Goal: Task Accomplishment & Management: Complete application form

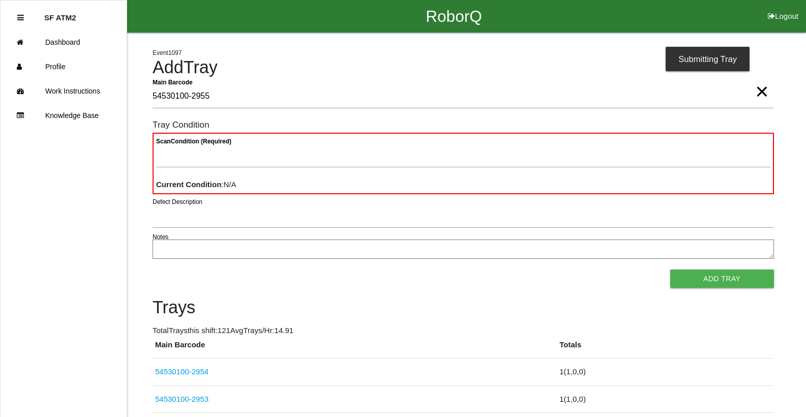
type Barcode "54530100-2955"
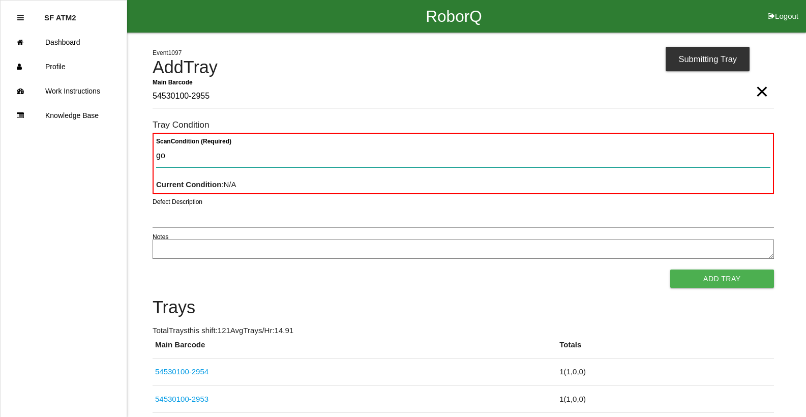
type Condition "goo"
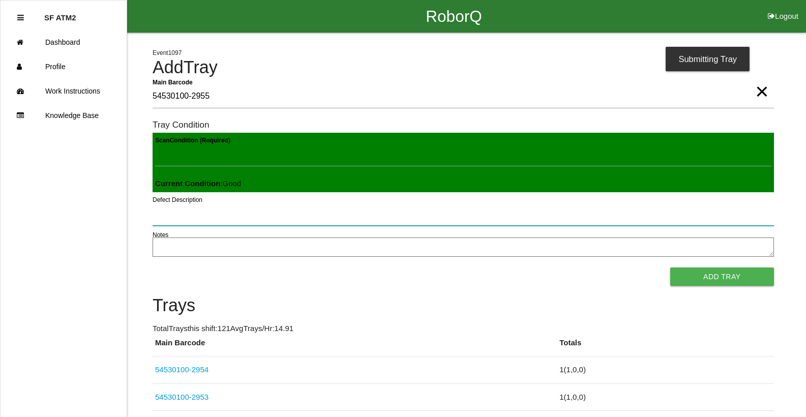
click at [670, 267] on button "Add Tray" at bounding box center [722, 276] width 104 height 18
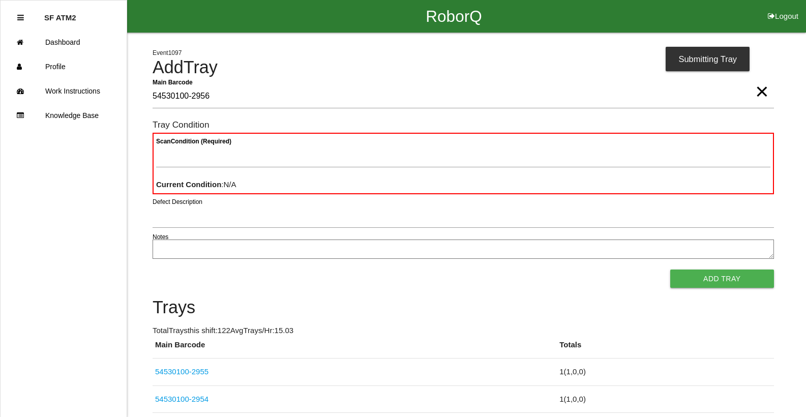
type Barcode "54530100-2956"
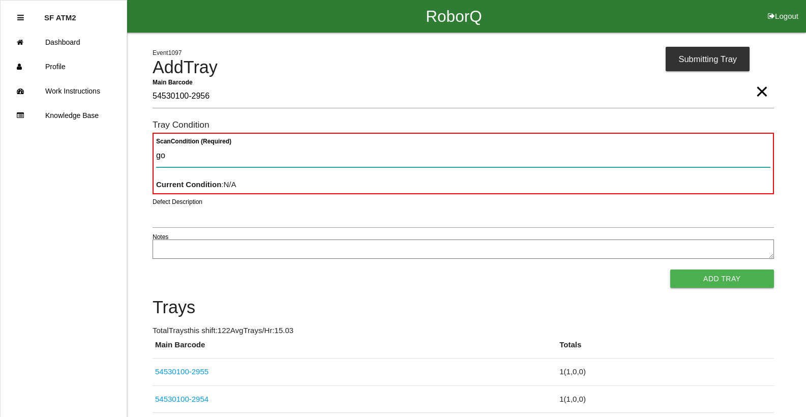
type Condition "goo"
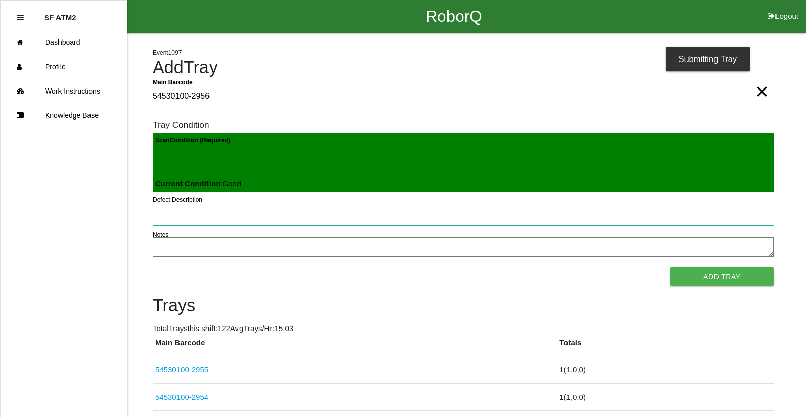
click at [670, 267] on button "Add Tray" at bounding box center [722, 276] width 104 height 18
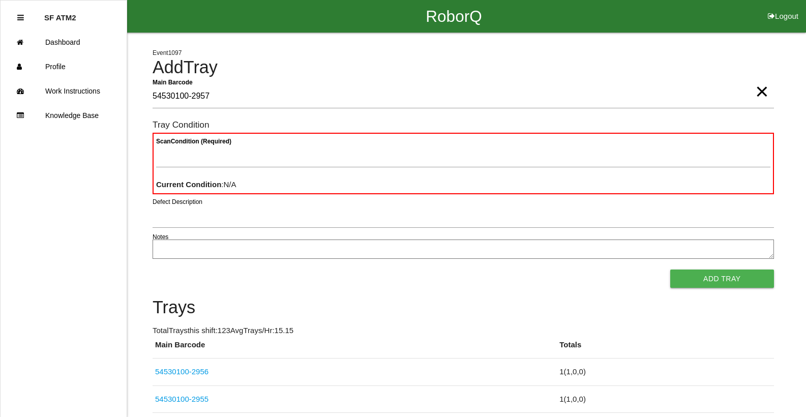
type Barcode "54530100-2957"
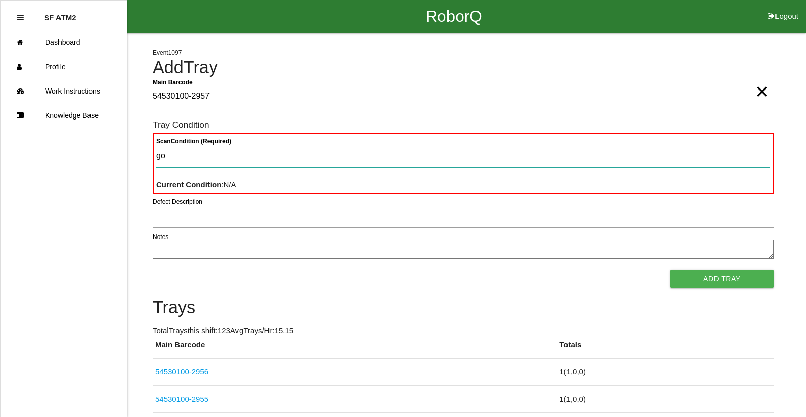
type Condition "goo"
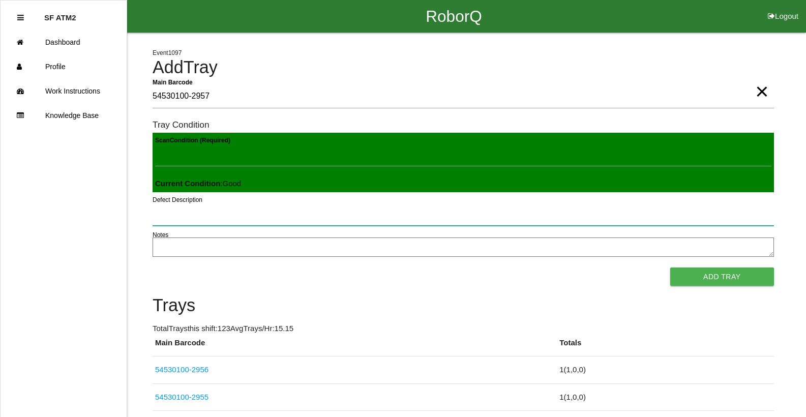
click at [670, 267] on button "Add Tray" at bounding box center [722, 276] width 104 height 18
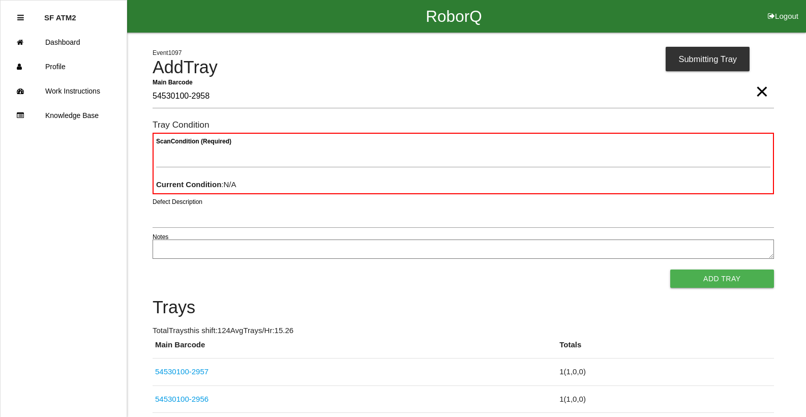
type Barcode "54530100-2958"
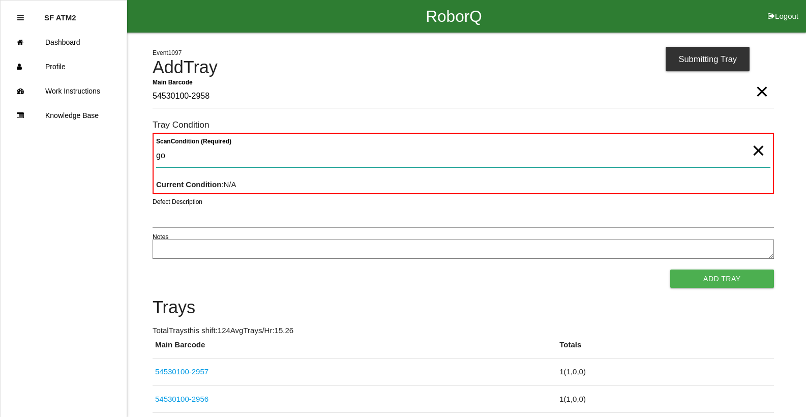
type Condition "goo"
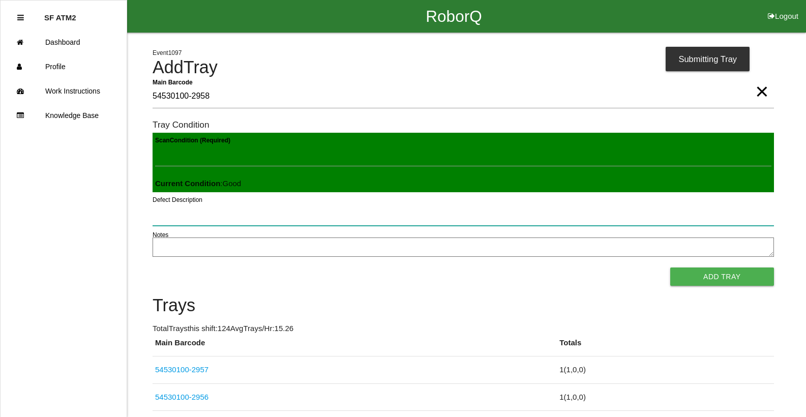
click button "Add Tray" at bounding box center [722, 276] width 104 height 18
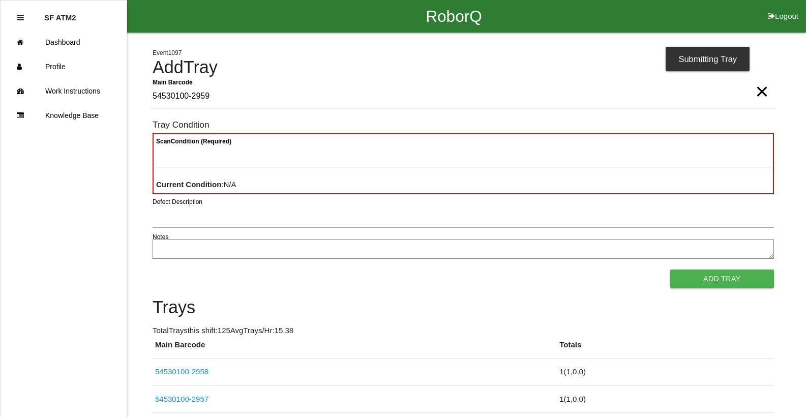
type Barcode "54530100-2959"
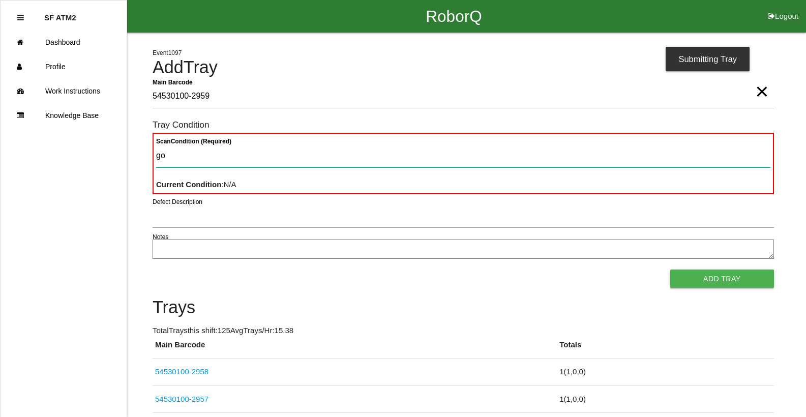
type Condition "goo"
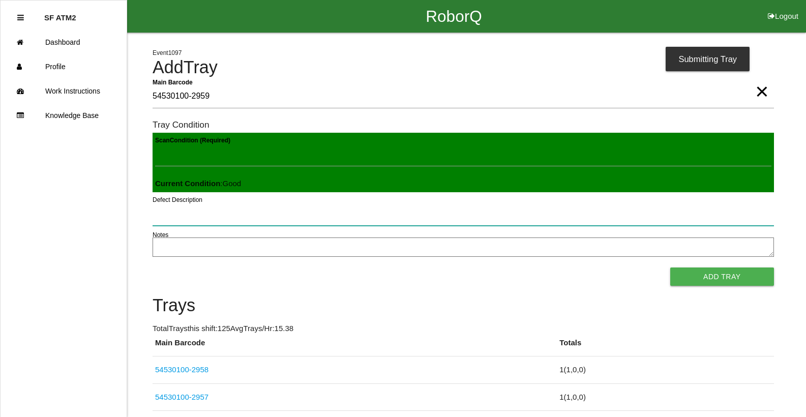
click at [670, 267] on button "Add Tray" at bounding box center [722, 276] width 104 height 18
